Goal: Task Accomplishment & Management: Manage account settings

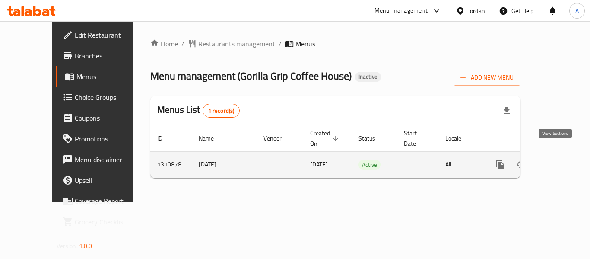
click at [558, 161] on icon "enhanced table" at bounding box center [562, 165] width 8 height 8
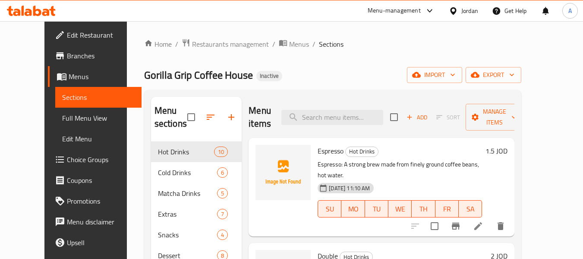
drag, startPoint x: 38, startPoint y: 110, endPoint x: 50, endPoint y: 129, distance: 22.1
click at [55, 110] on link "Full Menu View" at bounding box center [98, 117] width 87 height 21
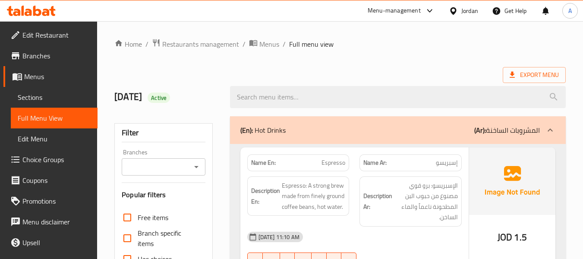
click at [50, 91] on link "Sections" at bounding box center [54, 97] width 87 height 21
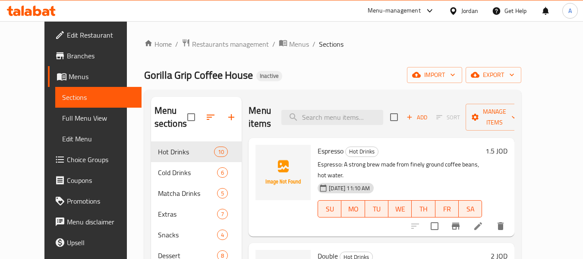
click at [62, 120] on span "Full Menu View" at bounding box center [98, 118] width 73 height 10
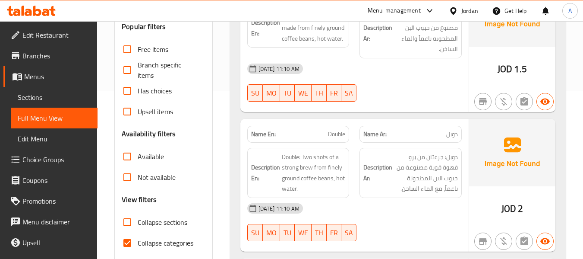
scroll to position [173, 0]
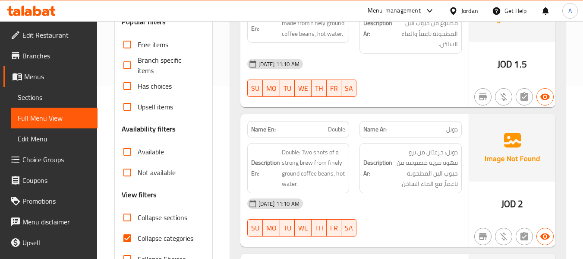
click at [147, 218] on span "Collapse sections" at bounding box center [163, 217] width 50 height 10
click at [138, 218] on input "Collapse sections" at bounding box center [127, 217] width 21 height 21
checkbox input "true"
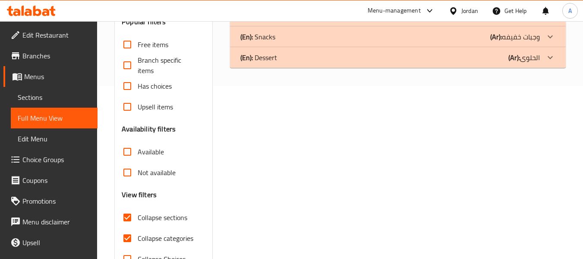
click at [355, 62] on div "(En): Dessert (Ar): الحلوى" at bounding box center [390, 57] width 300 height 10
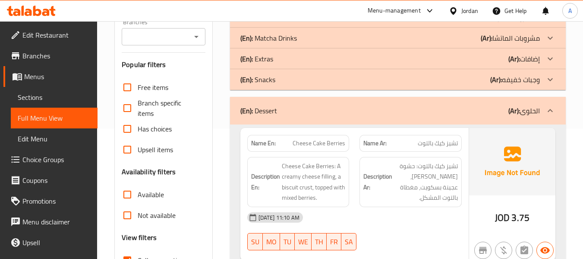
scroll to position [129, 0]
click at [312, 82] on div "(En): Snacks (Ar): وجبات خفيفه" at bounding box center [390, 80] width 300 height 10
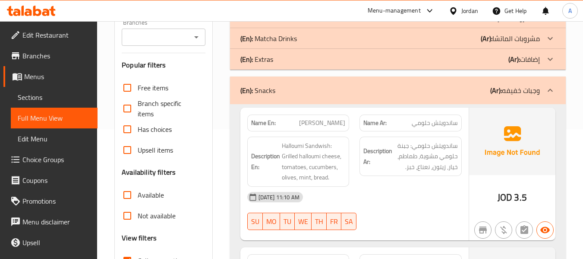
click at [311, 56] on div "(En): Extras (Ar): إضافات" at bounding box center [390, 59] width 300 height 10
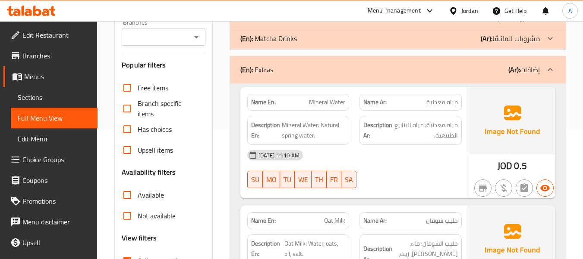
scroll to position [43, 0]
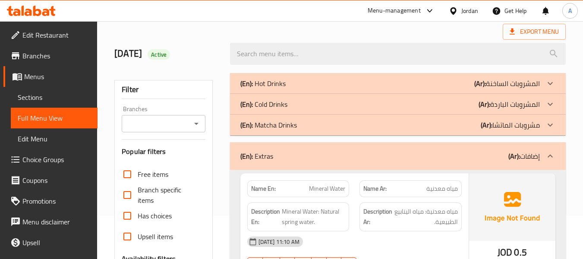
click at [299, 120] on div "(En): Matcha Drinks (Ar): مشروبات الماتشا" at bounding box center [390, 125] width 300 height 10
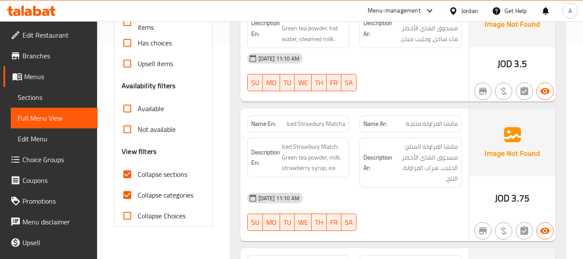
click at [171, 194] on span "Collapse categories" at bounding box center [166, 194] width 56 height 10
click at [138, 194] on input "Collapse categories" at bounding box center [127, 194] width 21 height 21
checkbox input "false"
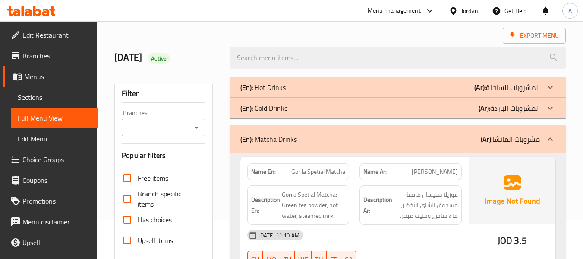
scroll to position [129, 0]
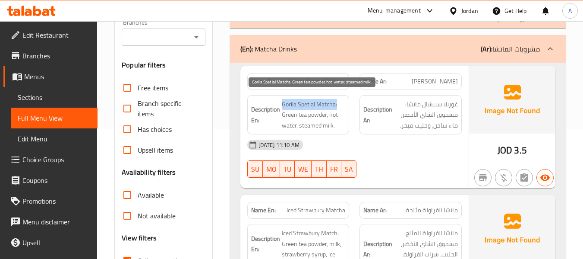
drag, startPoint x: 283, startPoint y: 103, endPoint x: 339, endPoint y: 104, distance: 56.5
click at [339, 104] on span "Gorila Spetial Matcha: Green tea powder, hot water, steamed milk." at bounding box center [314, 115] width 64 height 32
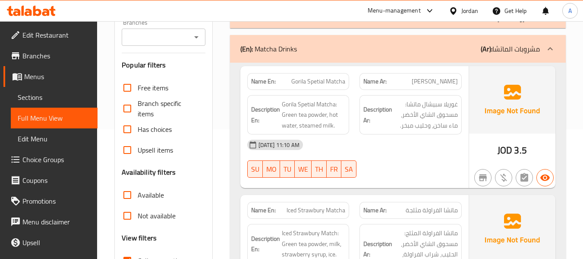
click at [248, 91] on div "Description En: Gorila Spetial Matcha: Green tea powder, hot water, steamed mil…" at bounding box center [298, 115] width 113 height 50
drag, startPoint x: 290, startPoint y: 79, endPoint x: 348, endPoint y: 79, distance: 58.3
click at [348, 79] on div "Name En: Gorila Spetial Matcha" at bounding box center [298, 81] width 102 height 17
copy span "Gorila Spetial Matcha"
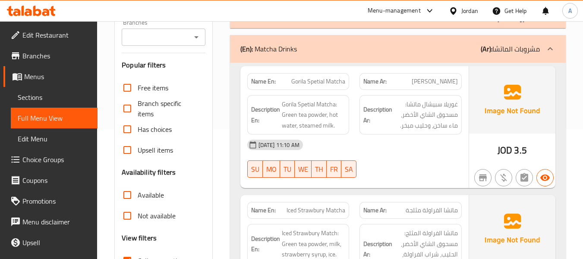
click at [347, 134] on div "Description En: Gorila Spetial Matcha: Green tea powder, hot water, steamed mil…" at bounding box center [298, 115] width 102 height 40
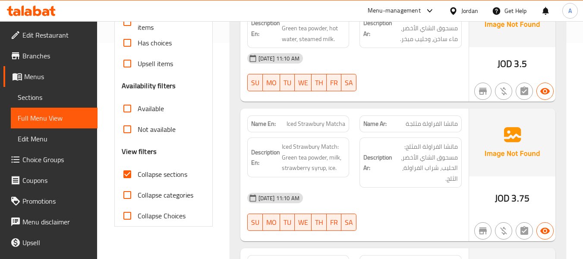
scroll to position [259, 0]
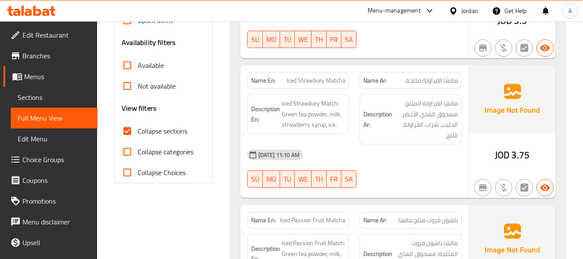
click at [306, 82] on span "Iced Strawbury Matcha" at bounding box center [316, 80] width 59 height 9
copy span "Strawbury"
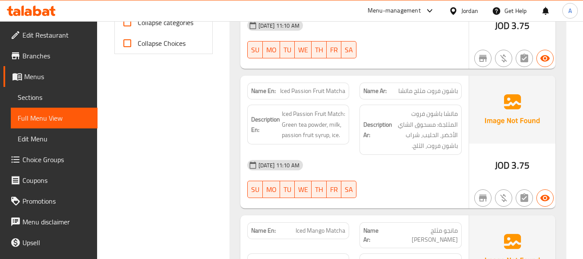
scroll to position [388, 0]
drag, startPoint x: 279, startPoint y: 90, endPoint x: 349, endPoint y: 92, distance: 69.5
click at [349, 92] on div "Name En: Iced Passion Fruit Matcha" at bounding box center [298, 90] width 102 height 17
copy span "Iced Passion Fruit Matcha"
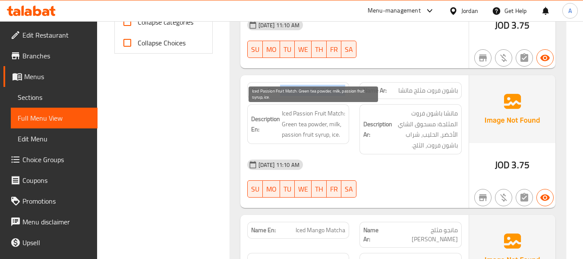
click at [333, 128] on span "Iced Passion Fruit Match: Green tea powder, milk, passion fruit syrup, ice." at bounding box center [314, 124] width 64 height 32
click at [331, 125] on span "Iced Passion Fruit Match: Green tea powder, milk, passion fruit syrup, ice." at bounding box center [314, 124] width 64 height 32
click at [304, 134] on span "Iced Passion Fruit Match: Green tea powder, milk, passion fruit syrup, ice." at bounding box center [314, 124] width 64 height 32
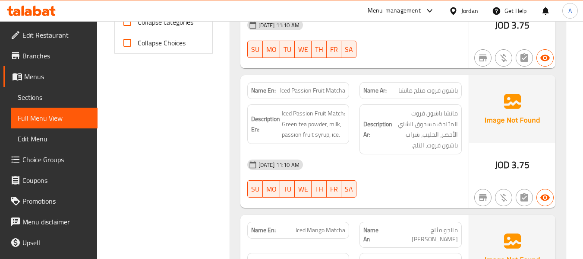
drag, startPoint x: 347, startPoint y: 144, endPoint x: 359, endPoint y: 139, distance: 13.4
click at [347, 144] on div "Description En: Iced Passion Fruit Match: Green tea powder, milk, passion fruit…" at bounding box center [298, 129] width 113 height 60
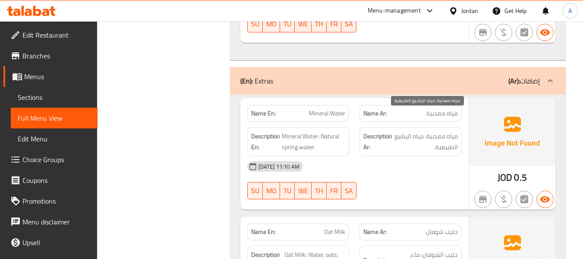
scroll to position [863, 0]
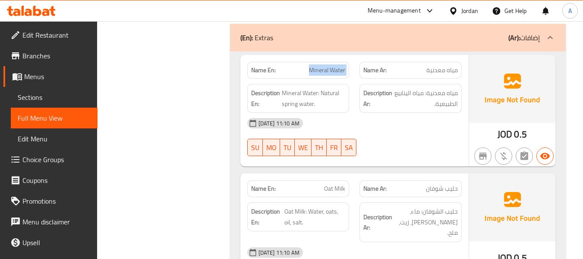
drag, startPoint x: 307, startPoint y: 48, endPoint x: 356, endPoint y: 47, distance: 49.2
click at [356, 57] on div "Name En: Mineral Water Name Ar: مياه معدنية" at bounding box center [354, 70] width 225 height 27
copy span "Mineral Water"
drag, startPoint x: 281, startPoint y: 86, endPoint x: 312, endPoint y: 92, distance: 31.1
click at [312, 92] on div "Description En: Mineral Water: Natural spring water." at bounding box center [298, 98] width 102 height 29
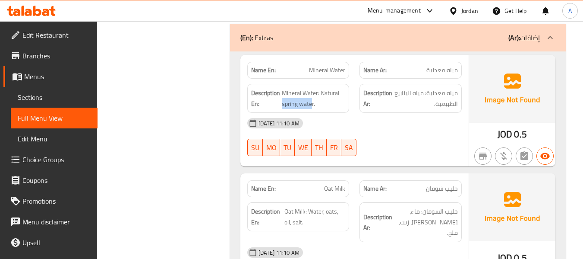
copy span "spring wate"
click at [379, 88] on strong "Description Ar:" at bounding box center [377, 98] width 29 height 21
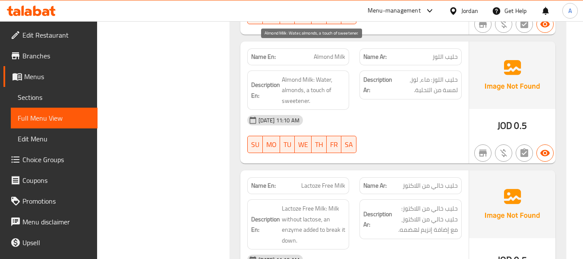
scroll to position [1165, 0]
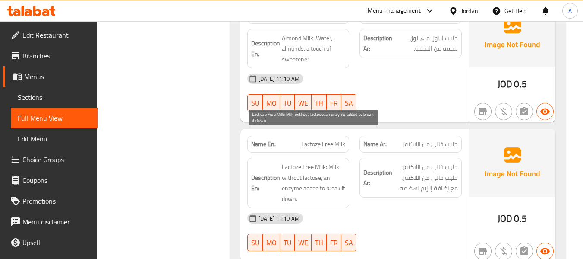
click at [319, 161] on span "Lactoze Free Milk: Milk without lactose, an enzyme added to break it down." at bounding box center [314, 182] width 64 height 42
click at [290, 161] on span "Lactoze Free Milk: Milk without lactose, an enzyme added to break it down." at bounding box center [314, 182] width 64 height 42
drag, startPoint x: 283, startPoint y: 157, endPoint x: 295, endPoint y: 166, distance: 15.5
click at [295, 166] on span "Lactoze Free Milk: Milk without lactose, an enzyme added to break it down." at bounding box center [314, 182] width 64 height 42
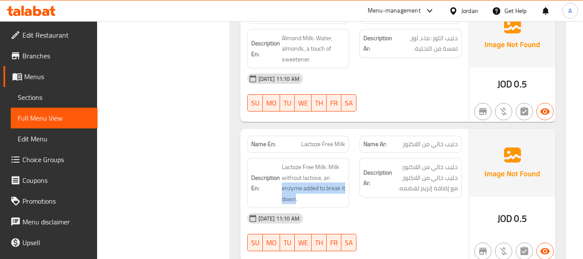
copy span "enzyme added to break it down"
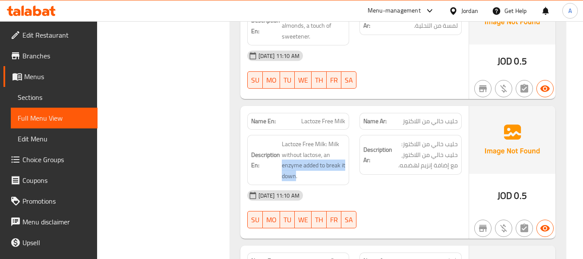
scroll to position [1209, 0]
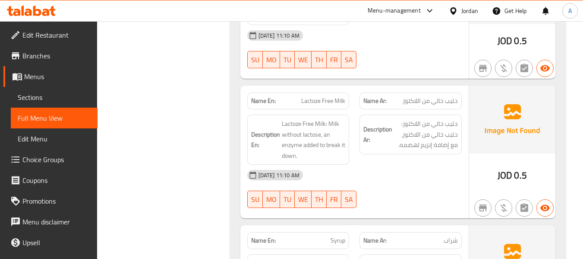
click at [379, 128] on div "Description Ar: حليب خالي من اللاكتوز: حليب خالي من اللاكتوز، مع إضافة إنزيم له…" at bounding box center [410, 139] width 113 height 60
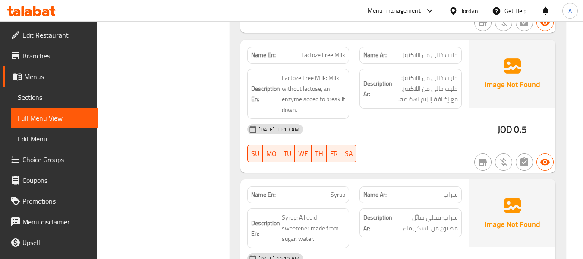
scroll to position [1295, 0]
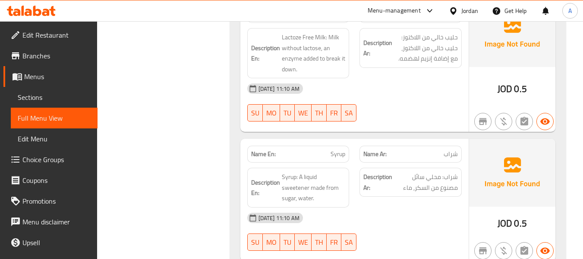
click at [328, 149] on p "Name En: Syrup" at bounding box center [298, 153] width 95 height 9
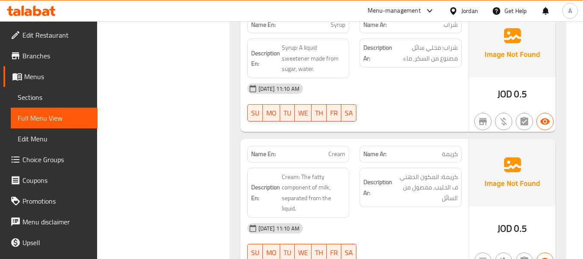
scroll to position [1424, 0]
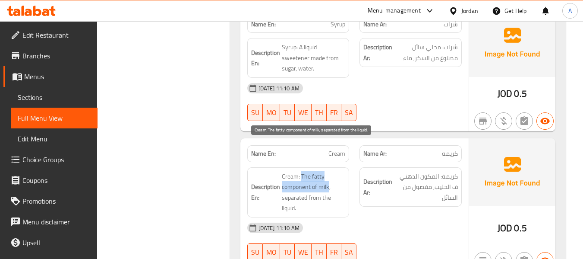
drag, startPoint x: 302, startPoint y: 144, endPoint x: 329, endPoint y: 157, distance: 29.9
click at [329, 171] on span "Cream: The fatty component of milk, separated from the liquid." at bounding box center [314, 192] width 64 height 42
copy span "The fatty component of milk"
click at [319, 171] on span "Cream: The fatty component of milk, separated from the liquid." at bounding box center [314, 192] width 64 height 42
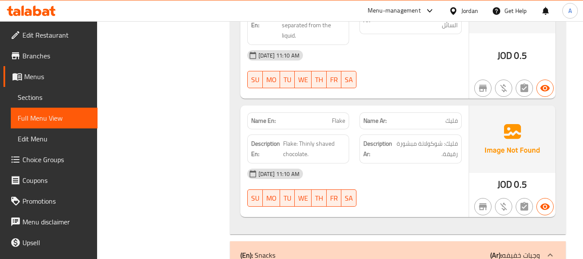
scroll to position [1597, 0]
click at [339, 116] on span "Flake" at bounding box center [338, 120] width 13 height 9
copy span "Flake"
click at [322, 138] on span "Flake: Thinly shaved chocolate." at bounding box center [314, 148] width 62 height 21
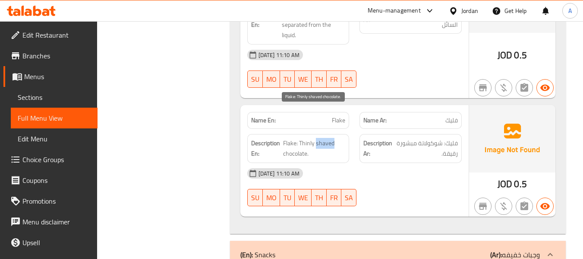
click at [322, 138] on span "Flake: Thinly shaved chocolate." at bounding box center [314, 148] width 62 height 21
copy span "shaved"
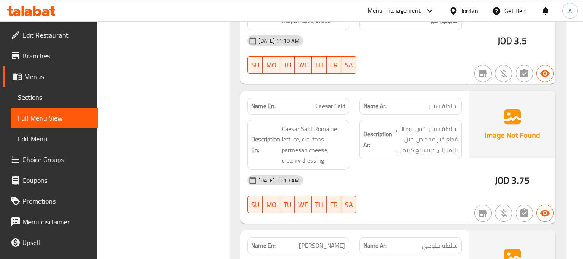
scroll to position [2072, 0]
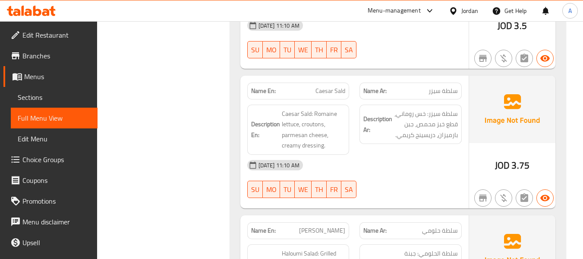
click at [323, 86] on span "Caesar Sald" at bounding box center [331, 90] width 30 height 9
copy span "Caesar Sald"
click at [325, 86] on span "Caesar Sald" at bounding box center [331, 90] width 30 height 9
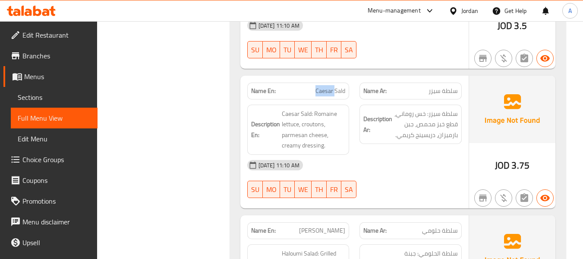
click at [325, 86] on span "Caesar Sald" at bounding box center [331, 90] width 30 height 9
click at [341, 86] on span "Caesar Sald" at bounding box center [331, 90] width 30 height 9
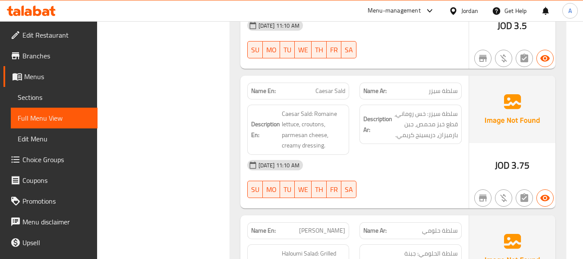
drag, startPoint x: 153, startPoint y: 112, endPoint x: 158, endPoint y: 110, distance: 5.2
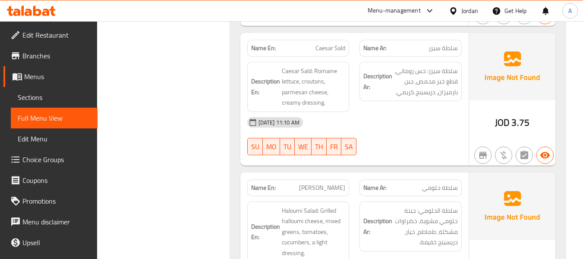
scroll to position [2115, 0]
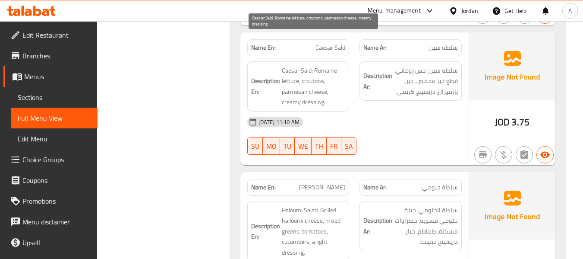
click at [319, 65] on span "Caesar Sald: Romaine lettuce, croutons, parmesan cheese, creamy dressing." at bounding box center [314, 86] width 64 height 42
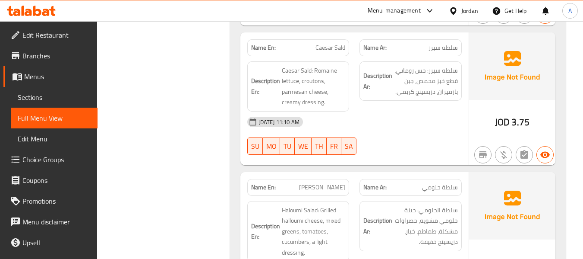
click at [437, 118] on div "10-09-2025 11:10 AM SU MO TU WE TH FR SA" at bounding box center [354, 135] width 225 height 48
drag, startPoint x: 417, startPoint y: 50, endPoint x: 459, endPoint y: 52, distance: 41.9
click at [459, 61] on div "Description Ar: سلطة سيزر: خس روماني، قطع خبز محمص، جبن بارميزان، دريسينج كريمي." at bounding box center [411, 81] width 102 height 40
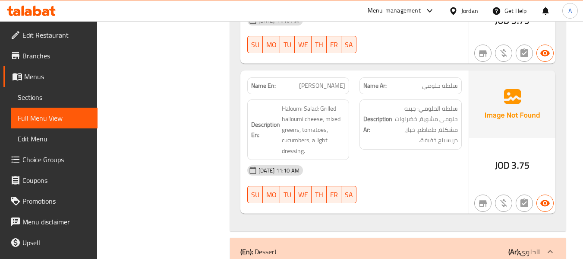
scroll to position [2201, 0]
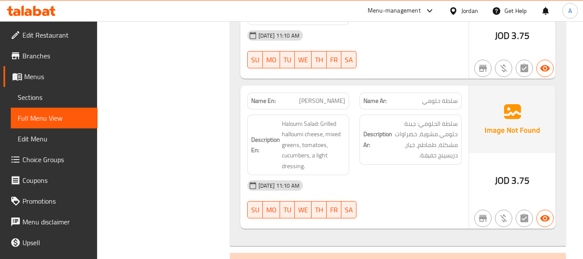
click at [395, 175] on div "[DATE] 11:10 AM" at bounding box center [354, 185] width 225 height 21
click at [348, 142] on div "Description En: Haloumi Salad: Grilled halloumi cheese, mixed greens, tomatoes,…" at bounding box center [298, 144] width 102 height 61
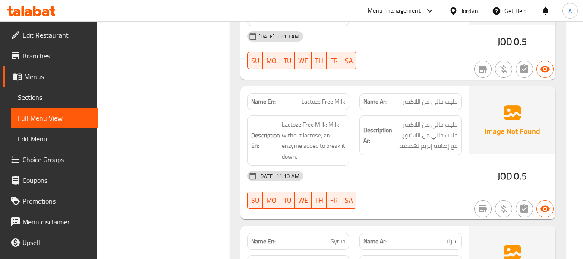
scroll to position [1165, 0]
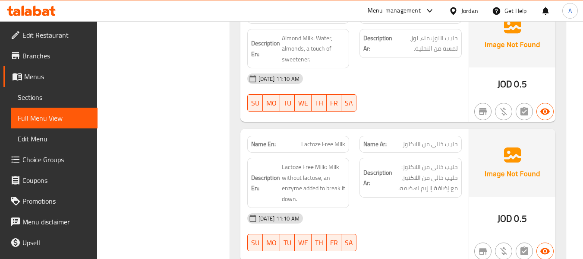
click at [325, 139] on span "Lactoze Free Milk" at bounding box center [323, 143] width 44 height 9
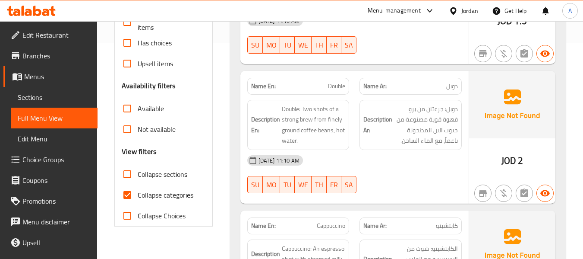
click at [164, 193] on span "Collapse categories" at bounding box center [166, 194] width 56 height 10
click at [138, 193] on input "Collapse categories" at bounding box center [127, 194] width 21 height 21
checkbox input "false"
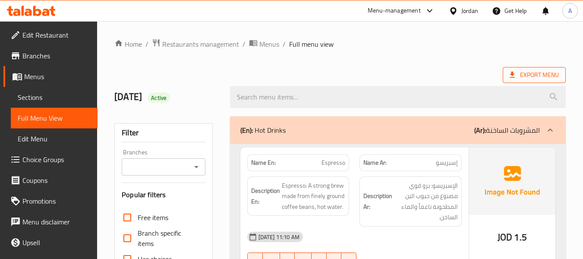
click at [550, 78] on span "Export Menu" at bounding box center [534, 74] width 49 height 11
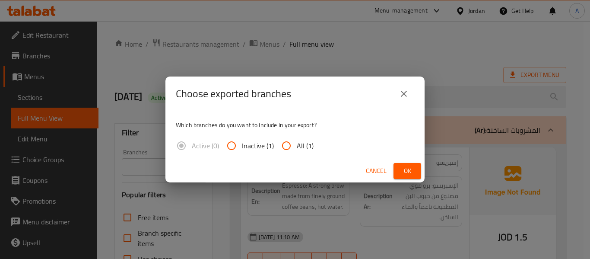
click at [304, 140] on span "All (1)" at bounding box center [305, 145] width 17 height 10
click at [297, 139] on input "All (1)" at bounding box center [286, 145] width 21 height 21
radio input "true"
click at [414, 169] on button "Ok" at bounding box center [407, 171] width 28 height 16
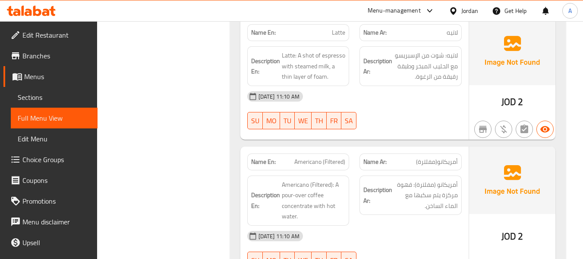
scroll to position [777, 0]
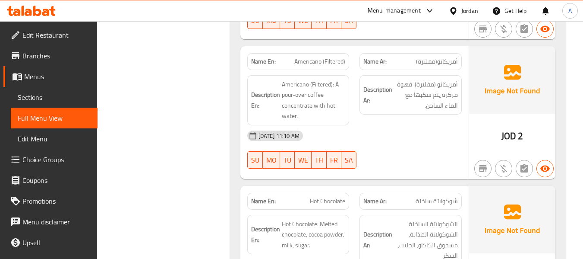
drag, startPoint x: 54, startPoint y: 89, endPoint x: 60, endPoint y: 79, distance: 11.8
click at [54, 89] on link "Sections" at bounding box center [54, 97] width 87 height 21
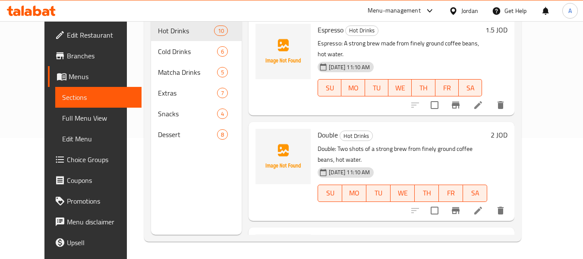
scroll to position [121, 0]
click at [59, 66] on link "Menus" at bounding box center [95, 76] width 94 height 21
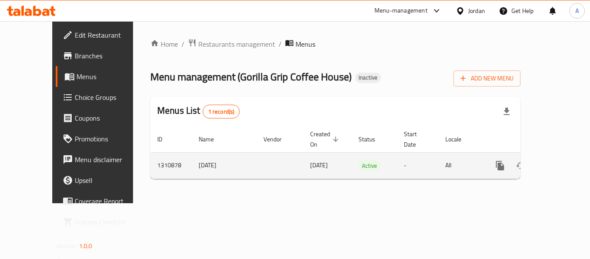
click at [192, 152] on td "[DATE]" at bounding box center [224, 165] width 65 height 26
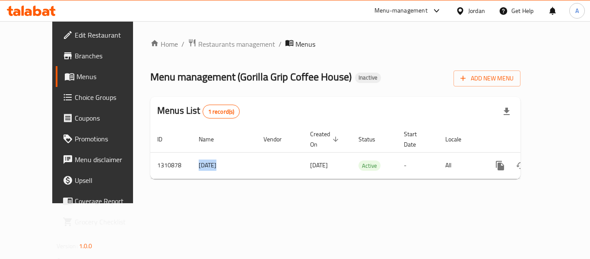
copy td "[DATE]"
click at [516, 72] on button "Add New Menu" at bounding box center [486, 78] width 67 height 16
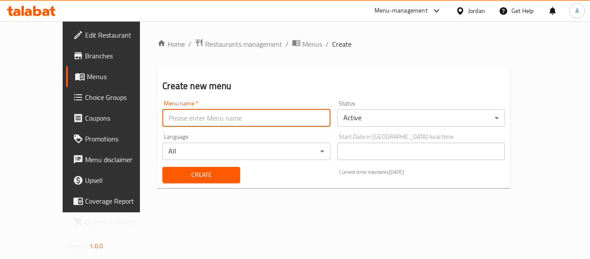
click at [240, 117] on input "text" at bounding box center [245, 117] width 167 height 17
paste input "[DATE]"
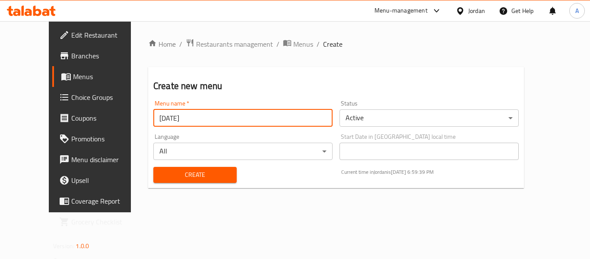
type input "[DATE]"
click at [189, 174] on span "Create" at bounding box center [194, 174] width 69 height 11
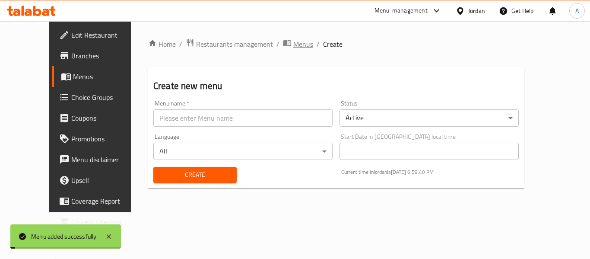
click at [293, 45] on span "Menus" at bounding box center [303, 44] width 20 height 10
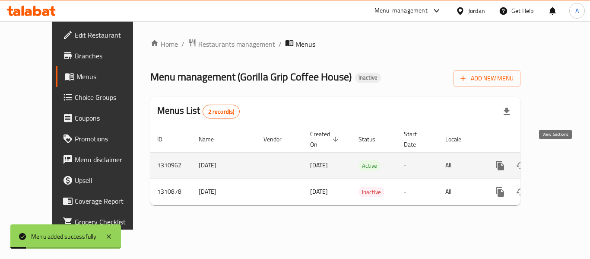
click at [559, 160] on icon "enhanced table" at bounding box center [562, 165] width 10 height 10
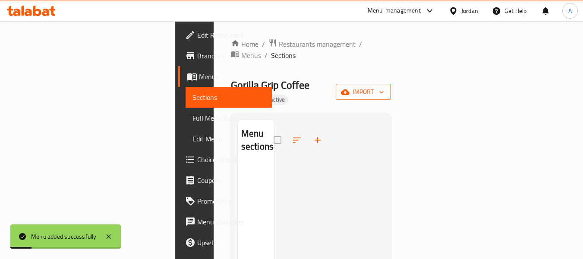
click at [384, 86] on span "import" at bounding box center [363, 91] width 41 height 11
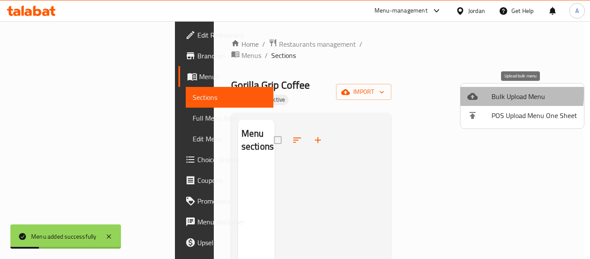
click at [487, 93] on div at bounding box center [479, 96] width 24 height 10
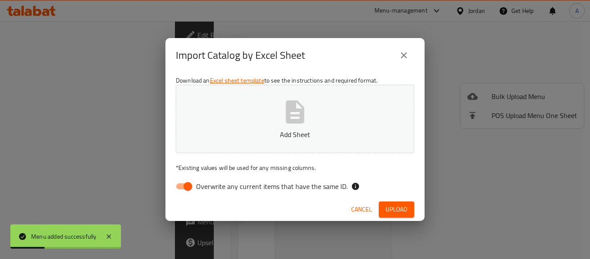
click at [294, 184] on span "Overwrite any current items that have the same ID." at bounding box center [271, 186] width 151 height 10
click at [212, 184] on input "Overwrite any current items that have the same ID." at bounding box center [187, 186] width 49 height 16
checkbox input "false"
click at [298, 122] on icon "button" at bounding box center [295, 111] width 19 height 23
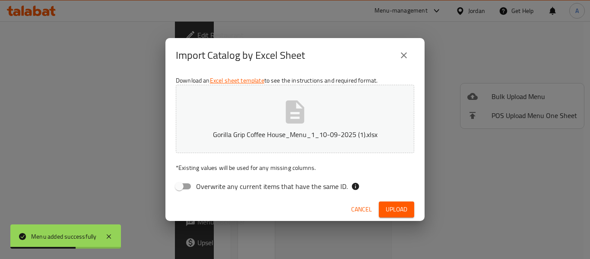
click at [397, 205] on span "Upload" at bounding box center [396, 209] width 22 height 11
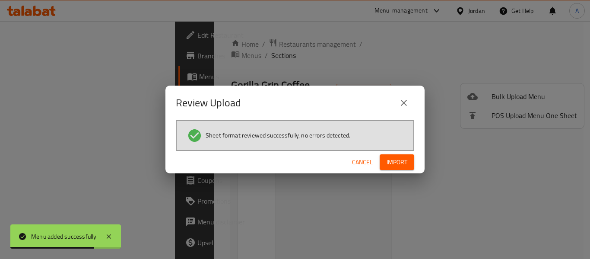
click at [373, 162] on button "Cancel" at bounding box center [362, 162] width 28 height 16
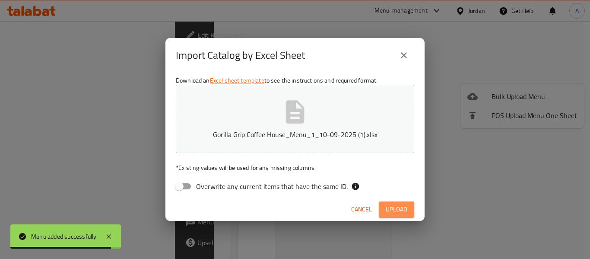
click at [398, 205] on span "Upload" at bounding box center [396, 209] width 22 height 11
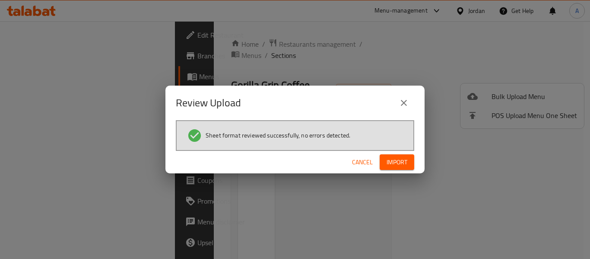
click at [397, 152] on div "Cancel Import" at bounding box center [294, 162] width 259 height 23
click at [394, 158] on span "Import" at bounding box center [396, 162] width 21 height 11
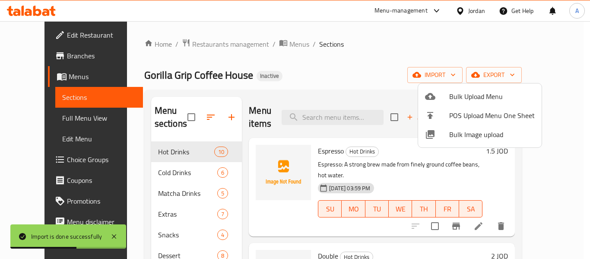
click at [55, 120] on div at bounding box center [295, 129] width 590 height 259
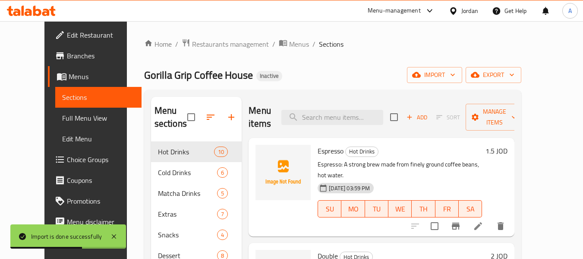
click at [65, 117] on span "Full Menu View" at bounding box center [98, 118] width 73 height 10
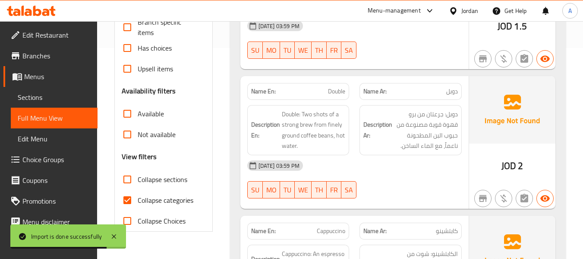
scroll to position [216, 0]
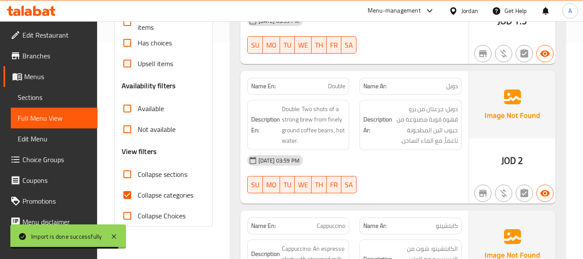
click at [149, 180] on label "Collapse sections" at bounding box center [152, 174] width 70 height 21
click at [138, 180] on input "Collapse sections" at bounding box center [127, 174] width 21 height 21
checkbox input "true"
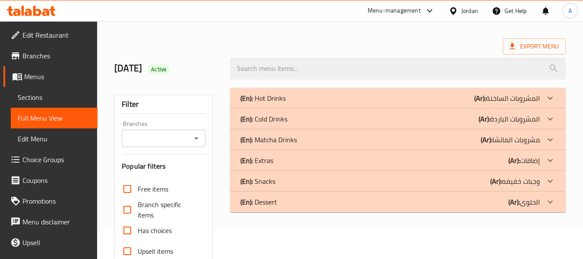
scroll to position [28, 0]
click at [290, 176] on div "(En): Snacks (Ar): وجبات خفيفه" at bounding box center [390, 181] width 300 height 10
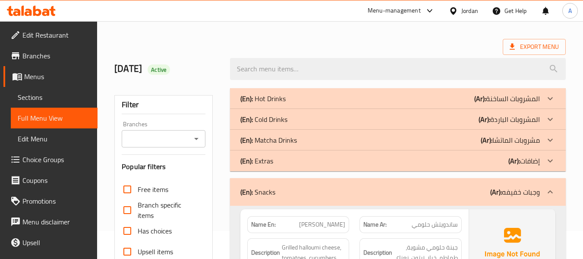
click at [288, 161] on div "(En): Extras (Ar): إضافات" at bounding box center [390, 160] width 300 height 10
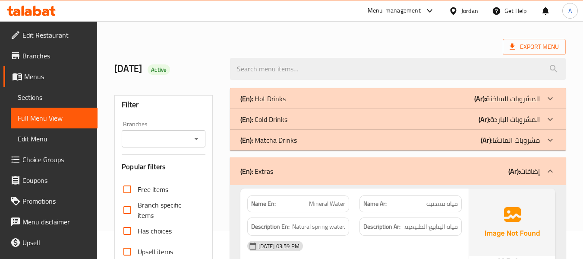
click at [291, 141] on p "(En): Matcha Drinks" at bounding box center [268, 140] width 57 height 10
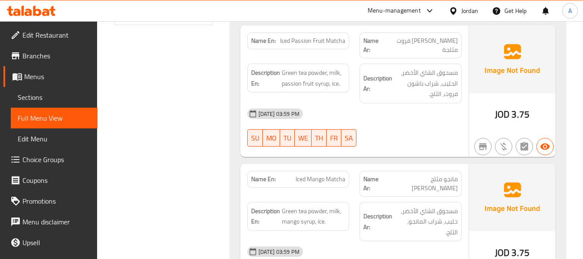
scroll to position [287, 0]
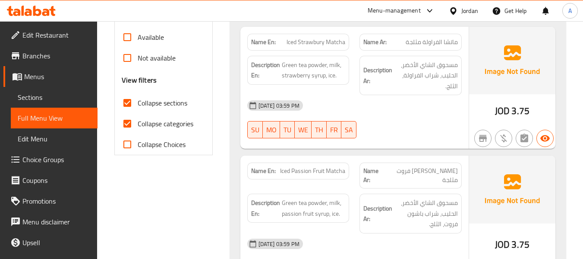
click at [179, 123] on span "Collapse categories" at bounding box center [166, 123] width 56 height 10
click at [138, 123] on input "Collapse categories" at bounding box center [127, 123] width 21 height 21
checkbox input "false"
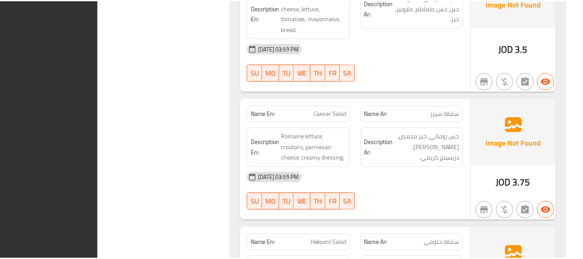
scroll to position [2025, 0]
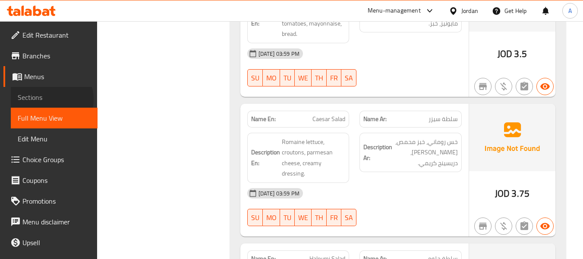
click at [50, 99] on span "Sections" at bounding box center [54, 97] width 73 height 10
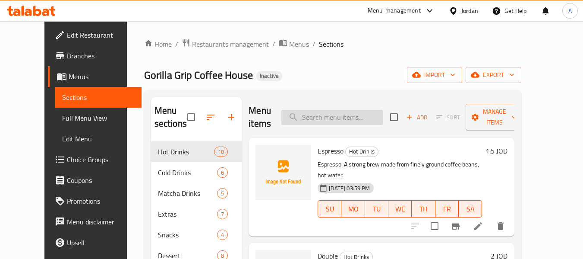
click at [329, 117] on input "search" at bounding box center [332, 117] width 102 height 15
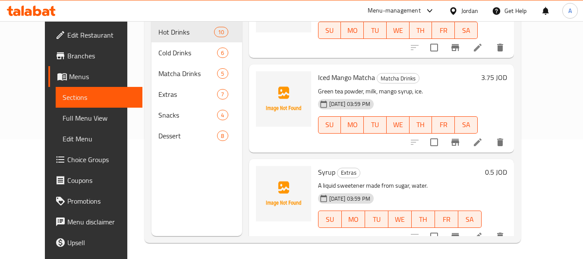
scroll to position [121, 0]
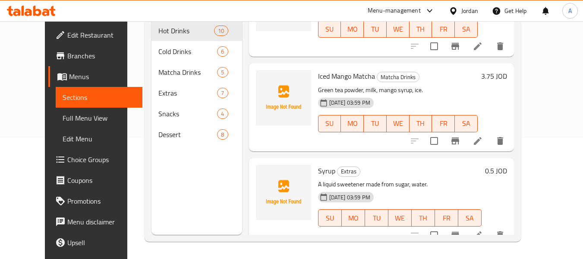
type input "syru"
click at [482, 231] on icon at bounding box center [478, 235] width 8 height 8
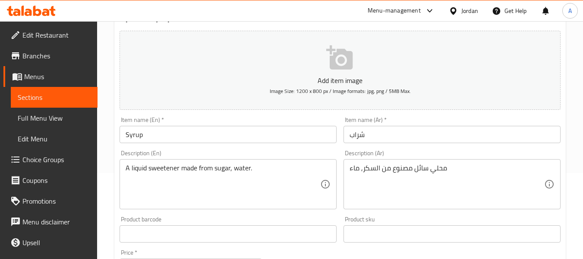
scroll to position [86, 0]
drag, startPoint x: 125, startPoint y: 169, endPoint x: 183, endPoint y: 172, distance: 57.9
click at [183, 172] on div "A liquid sweetener made from sugar, water. Description (En)" at bounding box center [228, 183] width 217 height 50
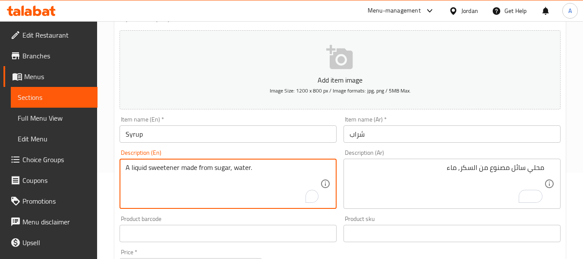
drag, startPoint x: 180, startPoint y: 170, endPoint x: 111, endPoint y: 166, distance: 69.2
click at [111, 166] on div "Home / Restaurants management / Menus / Sections / item / update Extras section…" at bounding box center [340, 229] width 486 height 589
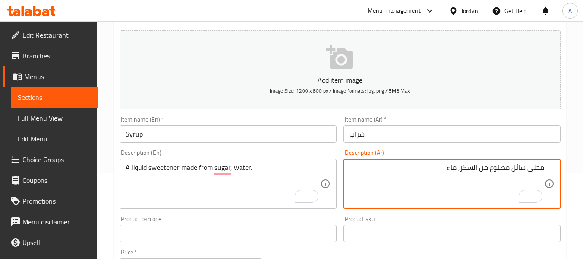
click at [130, 136] on input "Syrup" at bounding box center [228, 133] width 217 height 17
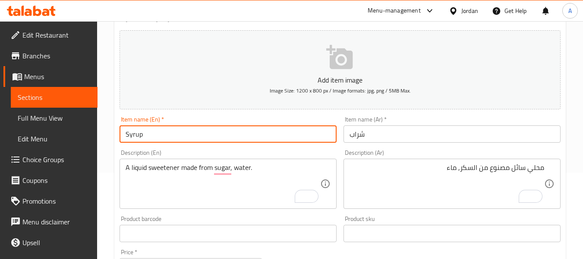
click at [130, 136] on input "Syrup" at bounding box center [228, 133] width 217 height 17
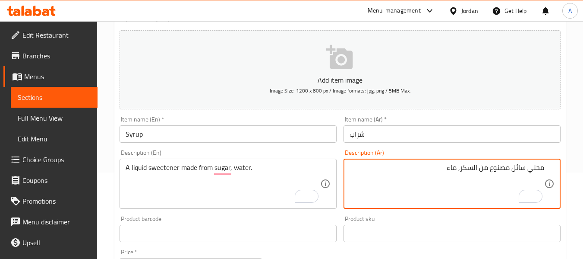
click at [540, 170] on textarea "محلي سائل مصنوع من السكر, ماء" at bounding box center [447, 183] width 195 height 41
paste textarea "لي م"
type textarea "سائل محلي مصنوع من السكر, ماء"
click at [491, 136] on input "شراب" at bounding box center [452, 133] width 217 height 17
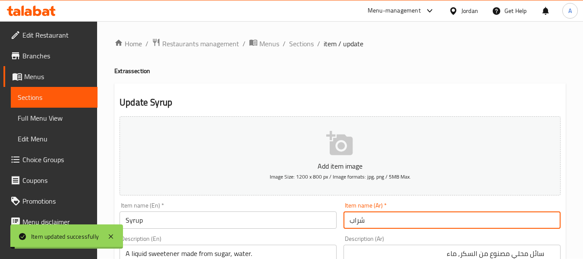
scroll to position [0, 0]
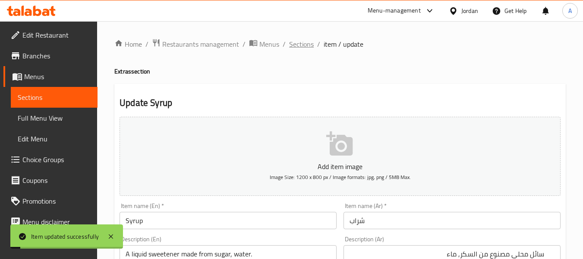
click at [289, 39] on span "Sections" at bounding box center [301, 44] width 25 height 10
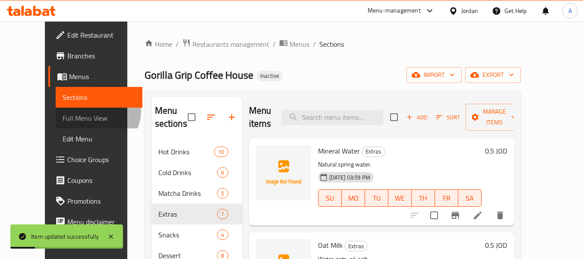
click at [56, 110] on link "Full Menu View" at bounding box center [99, 117] width 87 height 21
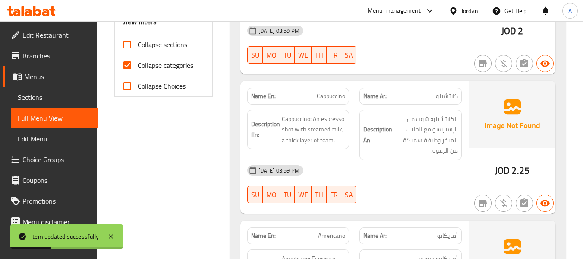
click at [157, 47] on span "Collapse sections" at bounding box center [163, 44] width 50 height 10
click at [138, 47] on input "Collapse sections" at bounding box center [127, 44] width 21 height 21
checkbox input "true"
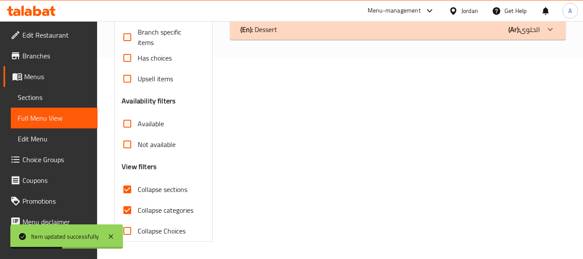
scroll to position [114, 0]
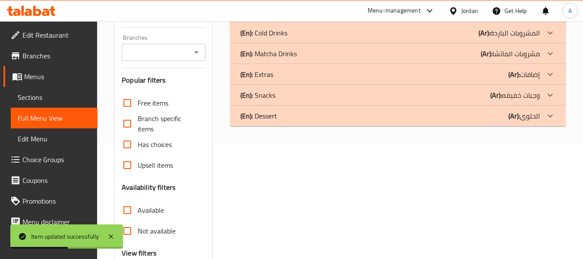
click at [287, 95] on div "(En): Snacks (Ar): وجبات خفيفه" at bounding box center [390, 95] width 300 height 10
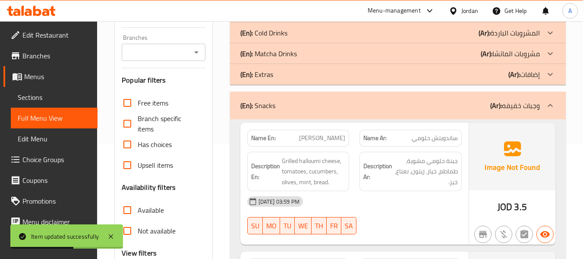
click at [281, 69] on div "(En): Extras (Ar): إضافات" at bounding box center [390, 74] width 300 height 10
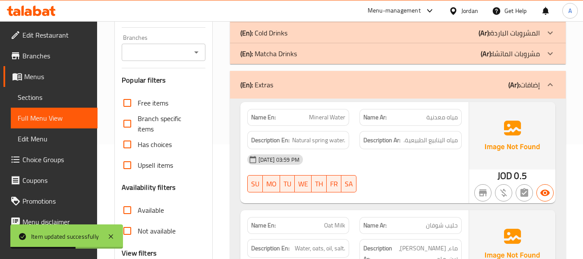
click at [284, 54] on p "(En): Matcha Drinks" at bounding box center [268, 53] width 57 height 10
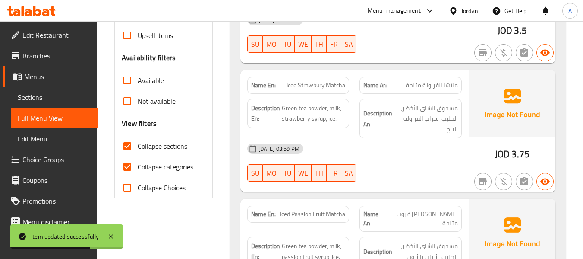
click at [158, 167] on span "Collapse categories" at bounding box center [166, 166] width 56 height 10
click at [138, 167] on input "Collapse categories" at bounding box center [127, 166] width 21 height 21
checkbox input "false"
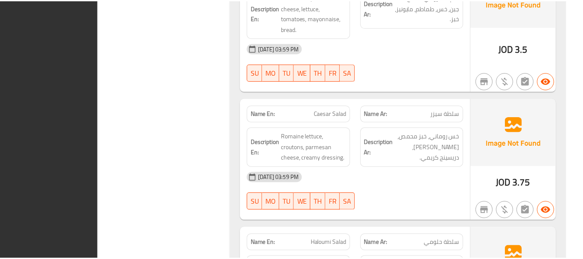
scroll to position [2025, 0]
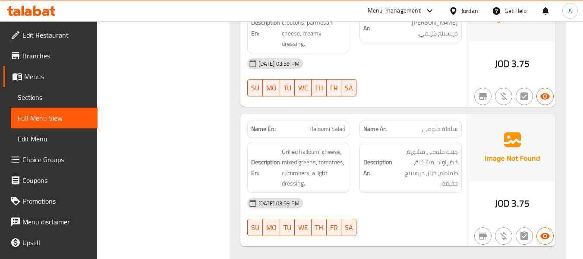
click at [436, 91] on div at bounding box center [410, 96] width 113 height 10
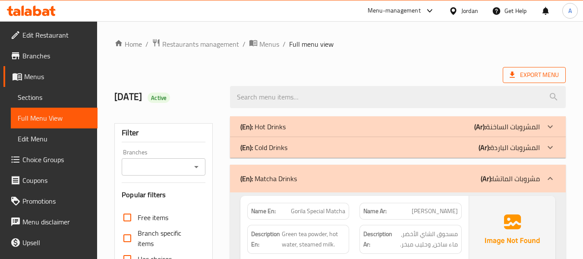
click at [538, 71] on span "Export Menu" at bounding box center [534, 74] width 49 height 11
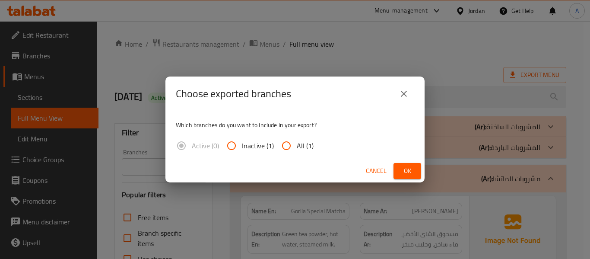
click at [303, 145] on span "All (1)" at bounding box center [305, 145] width 17 height 10
click at [297, 145] on input "All (1)" at bounding box center [286, 145] width 21 height 21
radio input "true"
click at [411, 164] on button "Ok" at bounding box center [407, 171] width 28 height 16
